Goal: Information Seeking & Learning: Learn about a topic

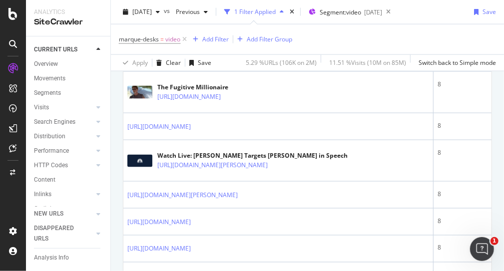
scroll to position [450, 0]
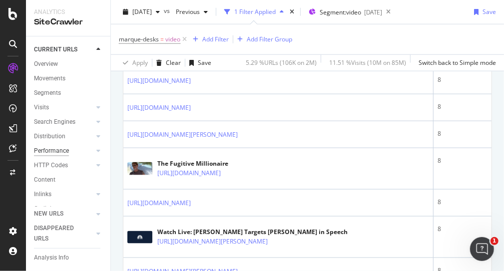
click at [49, 148] on div "Performance" at bounding box center [51, 151] width 35 height 10
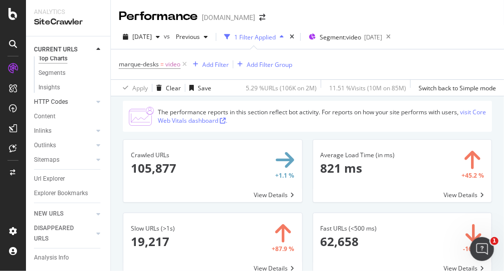
click at [83, 97] on div at bounding box center [88, 102] width 10 height 10
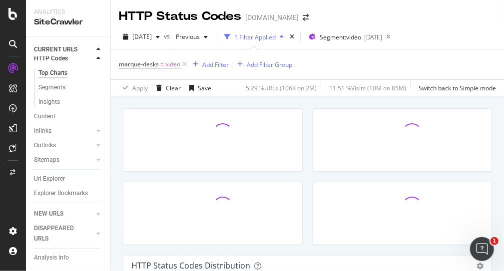
scroll to position [17, 0]
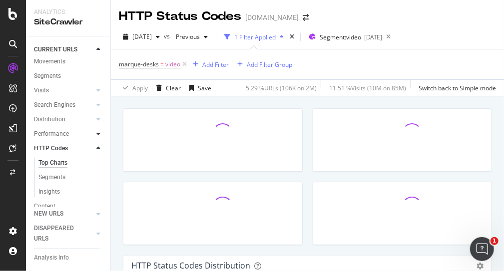
click at [96, 132] on icon at bounding box center [98, 134] width 4 height 6
click at [61, 148] on div "Top Charts" at bounding box center [52, 148] width 29 height 10
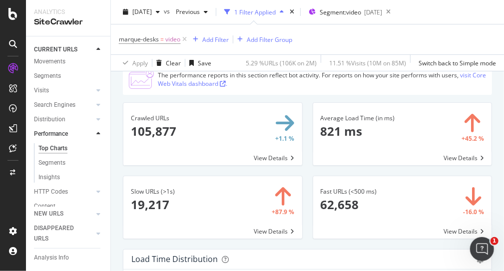
scroll to position [50, 0]
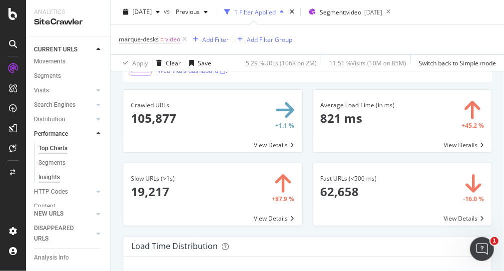
click at [54, 179] on div "Insights" at bounding box center [48, 177] width 21 height 10
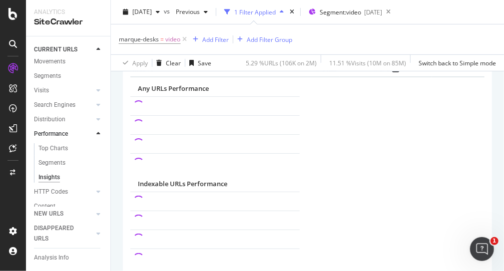
scroll to position [124, 0]
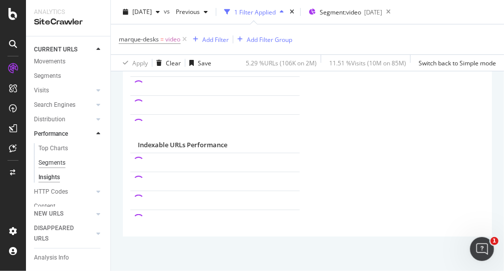
click at [58, 162] on div "Segments" at bounding box center [51, 163] width 27 height 10
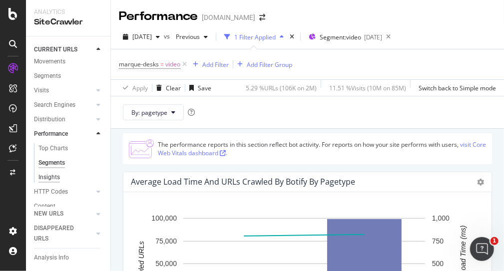
click at [44, 178] on div "Insights" at bounding box center [48, 177] width 21 height 10
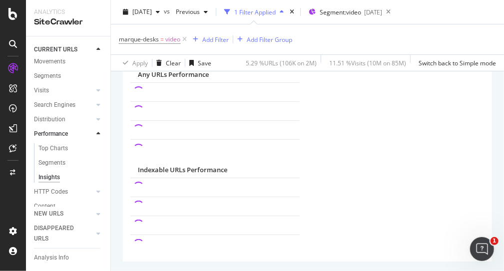
scroll to position [100, 0]
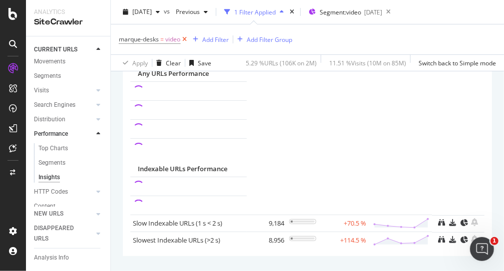
click at [183, 40] on icon at bounding box center [184, 39] width 8 height 10
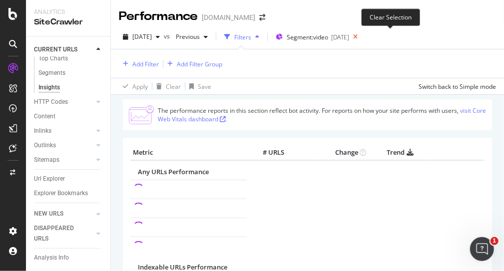
click at [362, 36] on icon at bounding box center [355, 37] width 12 height 14
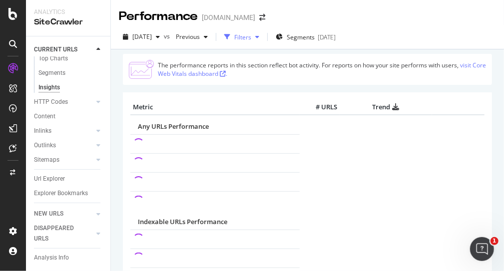
click at [263, 39] on div "button" at bounding box center [257, 37] width 12 height 6
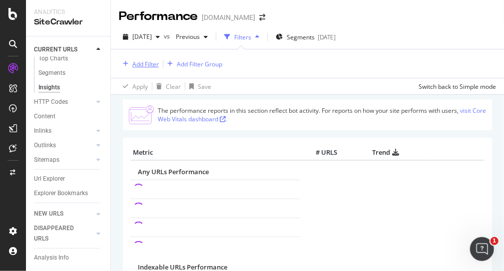
click at [143, 61] on div "Add Filter" at bounding box center [145, 64] width 26 height 8
click at [54, 97] on div "HTTP Codes" at bounding box center [51, 102] width 34 height 10
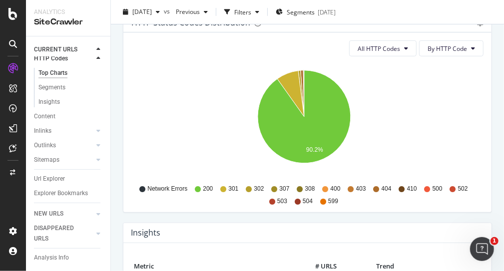
scroll to position [200, 0]
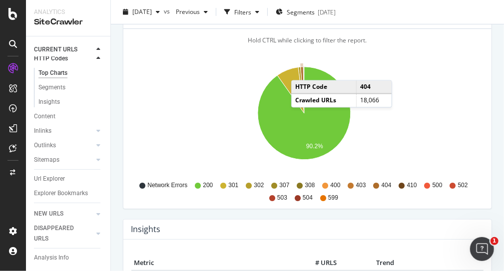
click at [301, 70] on icon "A chart." at bounding box center [302, 90] width 3 height 46
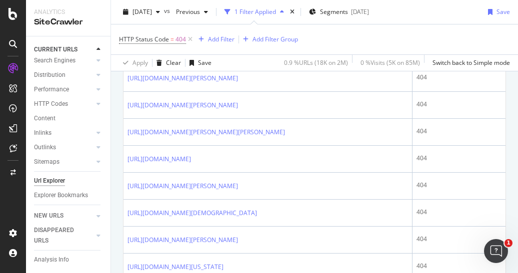
scroll to position [700, 0]
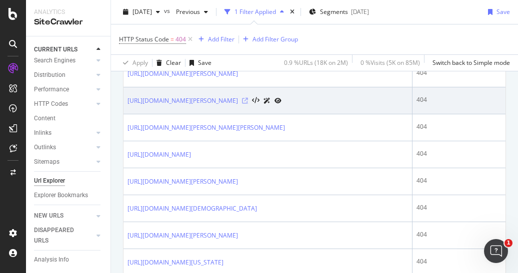
click at [248, 104] on icon at bounding box center [245, 101] width 6 height 6
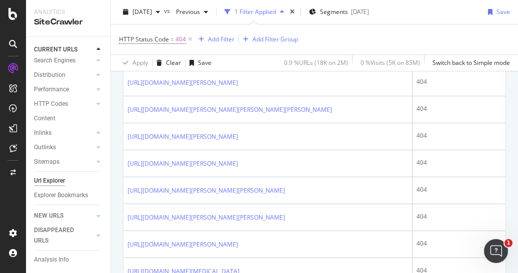
scroll to position [950, 0]
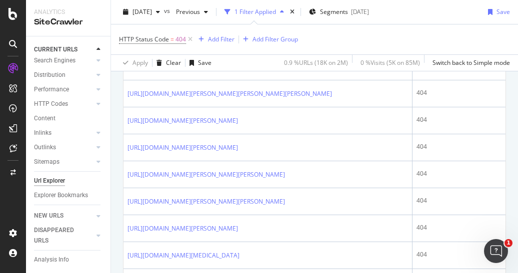
click at [233, 16] on icon at bounding box center [230, 13] width 6 height 6
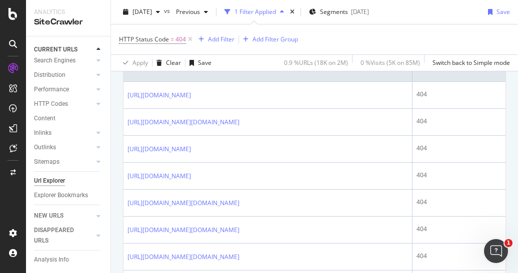
scroll to position [181, 0]
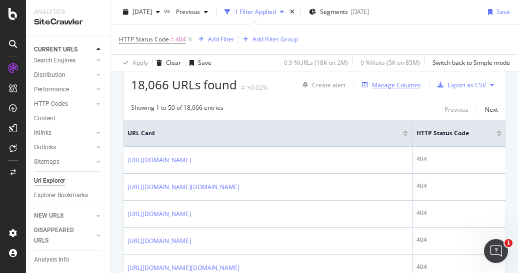
click at [393, 83] on div "Manage Columns" at bounding box center [396, 85] width 49 height 8
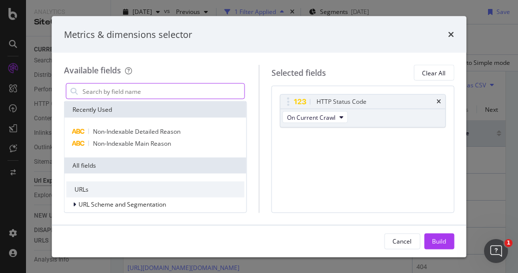
click at [141, 93] on input "modal" at bounding box center [162, 91] width 163 height 15
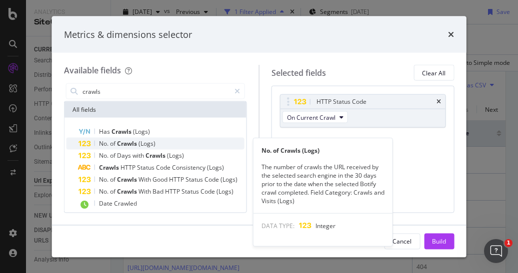
type input "crawls"
click at [145, 145] on span "(Logs)" at bounding box center [146, 143] width 17 height 8
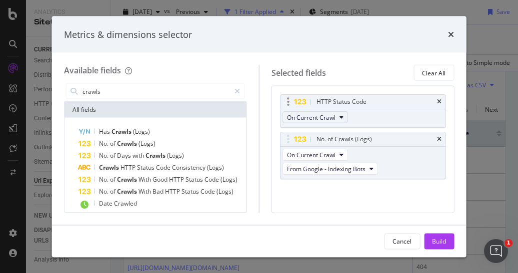
click at [330, 114] on span "On Current Crawl" at bounding box center [311, 117] width 48 height 8
click at [320, 204] on div "HTTP Status Code On Current Crawl No. of Crawls (Logs) On Current Crawl From Go…" at bounding box center [362, 149] width 183 height 127
click at [441, 242] on div "Build" at bounding box center [439, 241] width 14 height 8
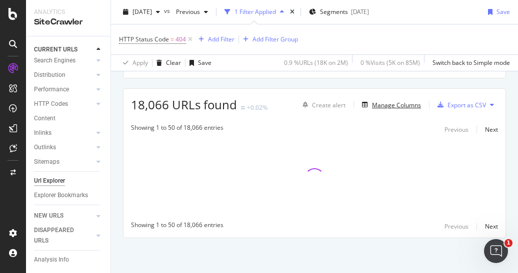
scroll to position [160, 0]
